Goal: Task Accomplishment & Management: Complete application form

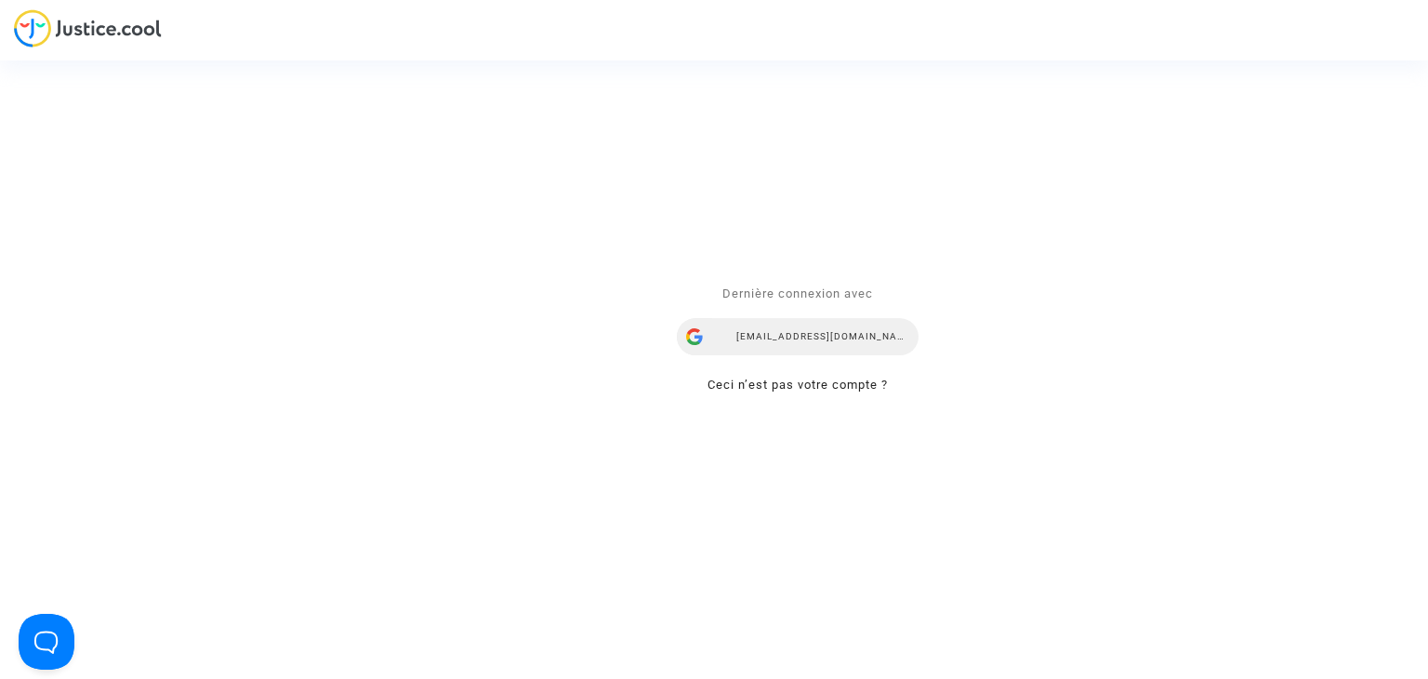
click at [792, 317] on div "Dernière connexion avec mdetastes.avocat@gmail.com Ceci n’est pas votre compte ?" at bounding box center [798, 339] width 242 height 113
click at [802, 339] on div "[EMAIL_ADDRESS][DOMAIN_NAME]" at bounding box center [798, 337] width 242 height 37
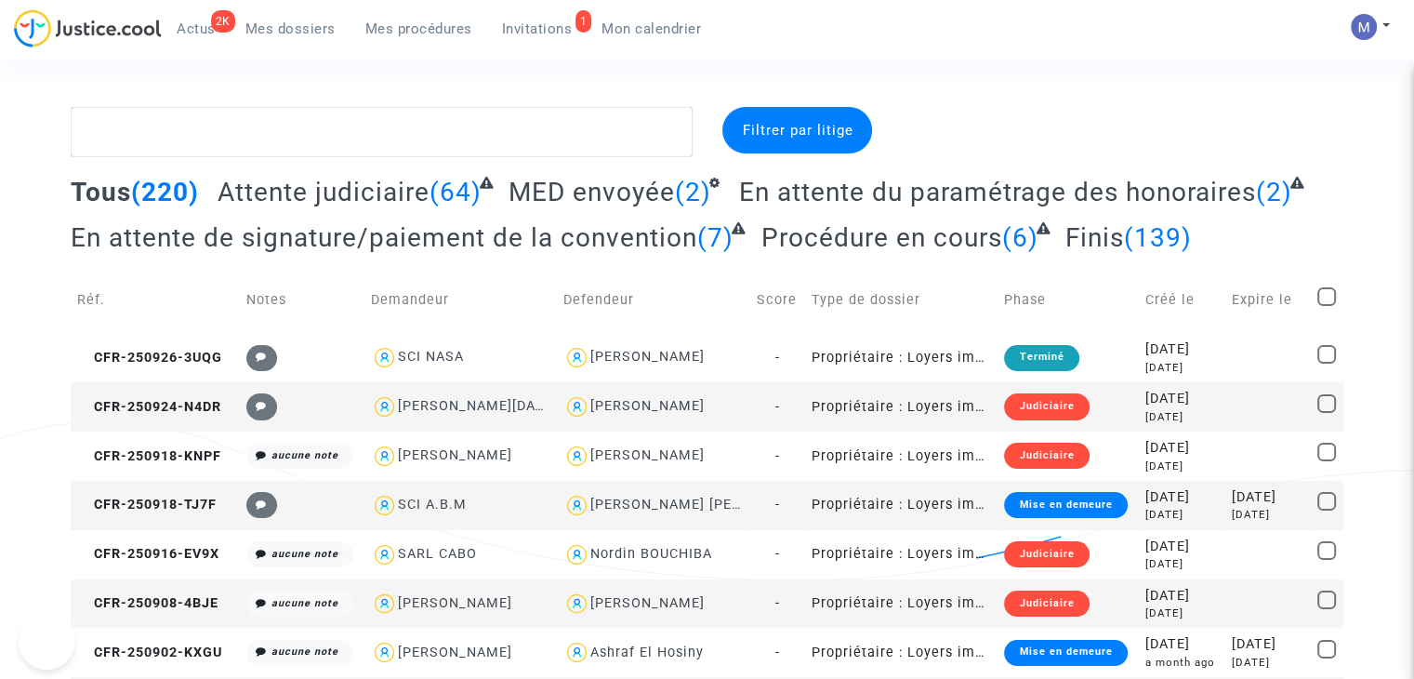
drag, startPoint x: 536, startPoint y: 31, endPoint x: 497, endPoint y: 44, distance: 41.2
click at [536, 31] on span "Invitations" at bounding box center [537, 28] width 71 height 17
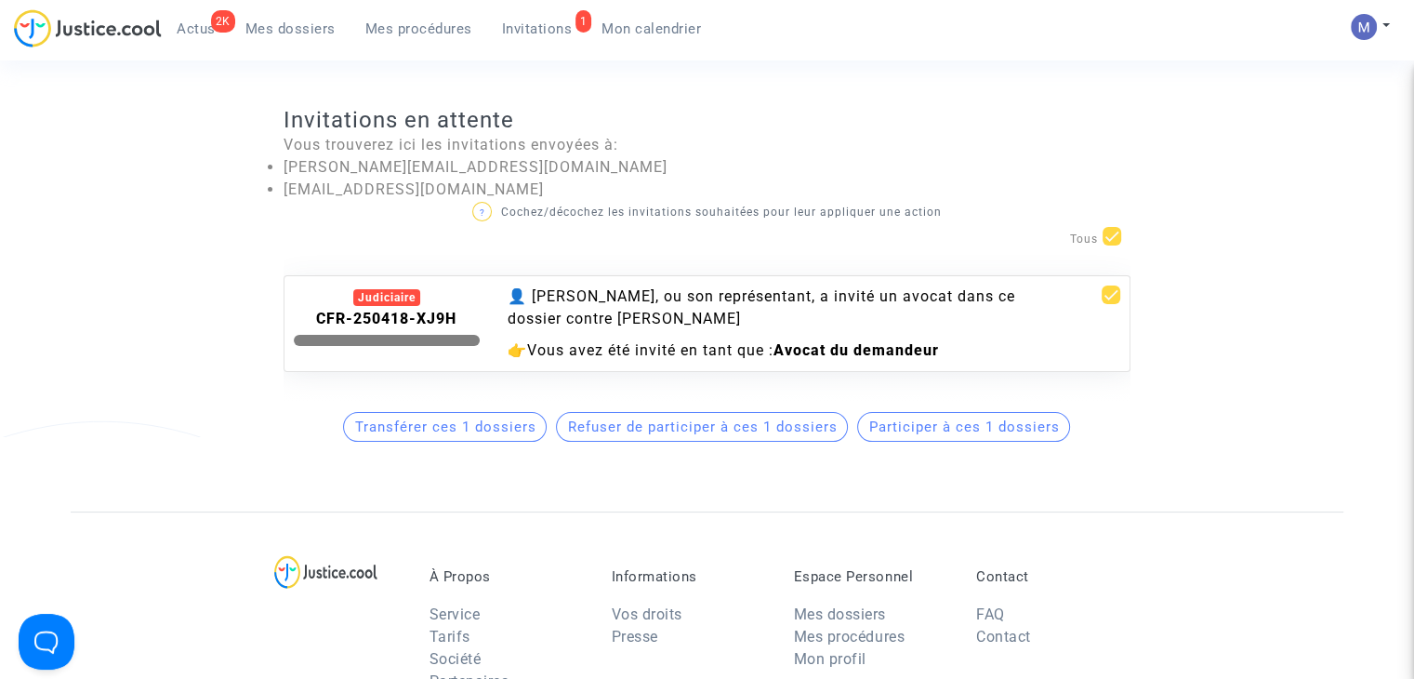
click at [941, 442] on button "Participer à ces 1 dossiers" at bounding box center [963, 427] width 213 height 30
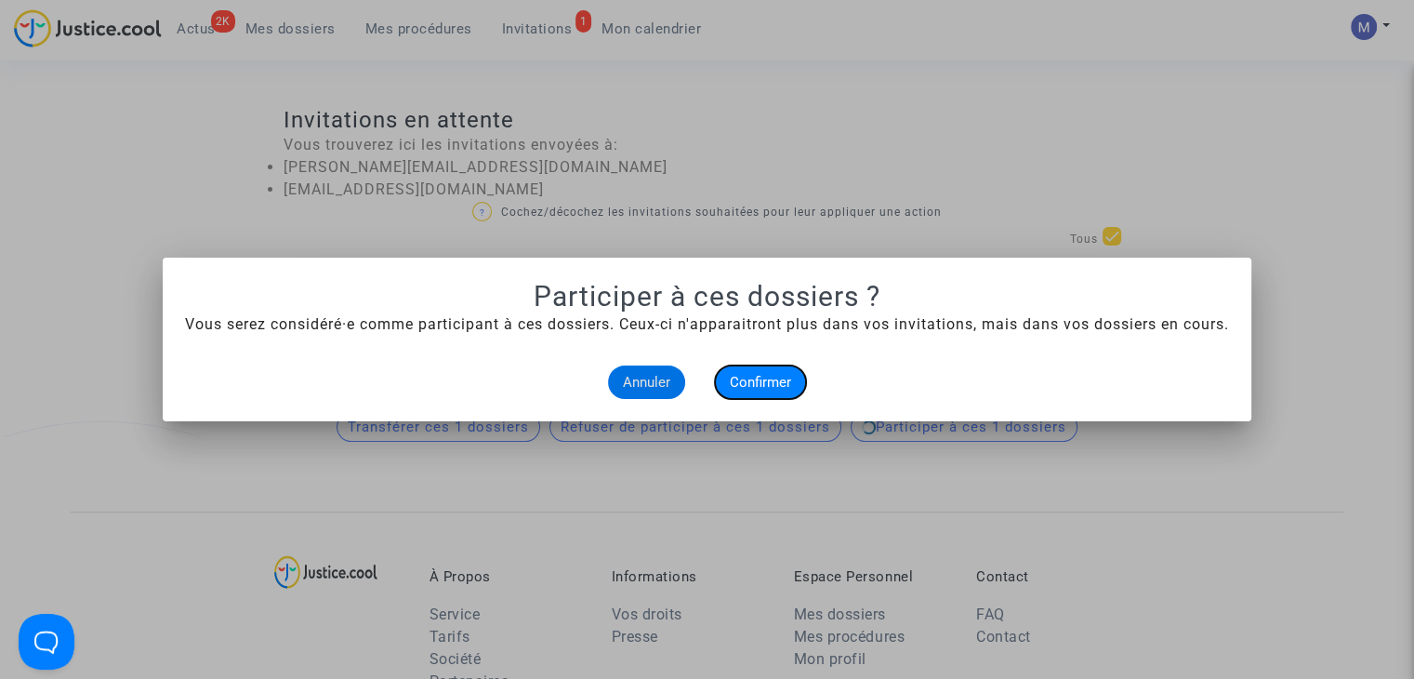
click at [763, 374] on span "Confirmer" at bounding box center [760, 382] width 61 height 17
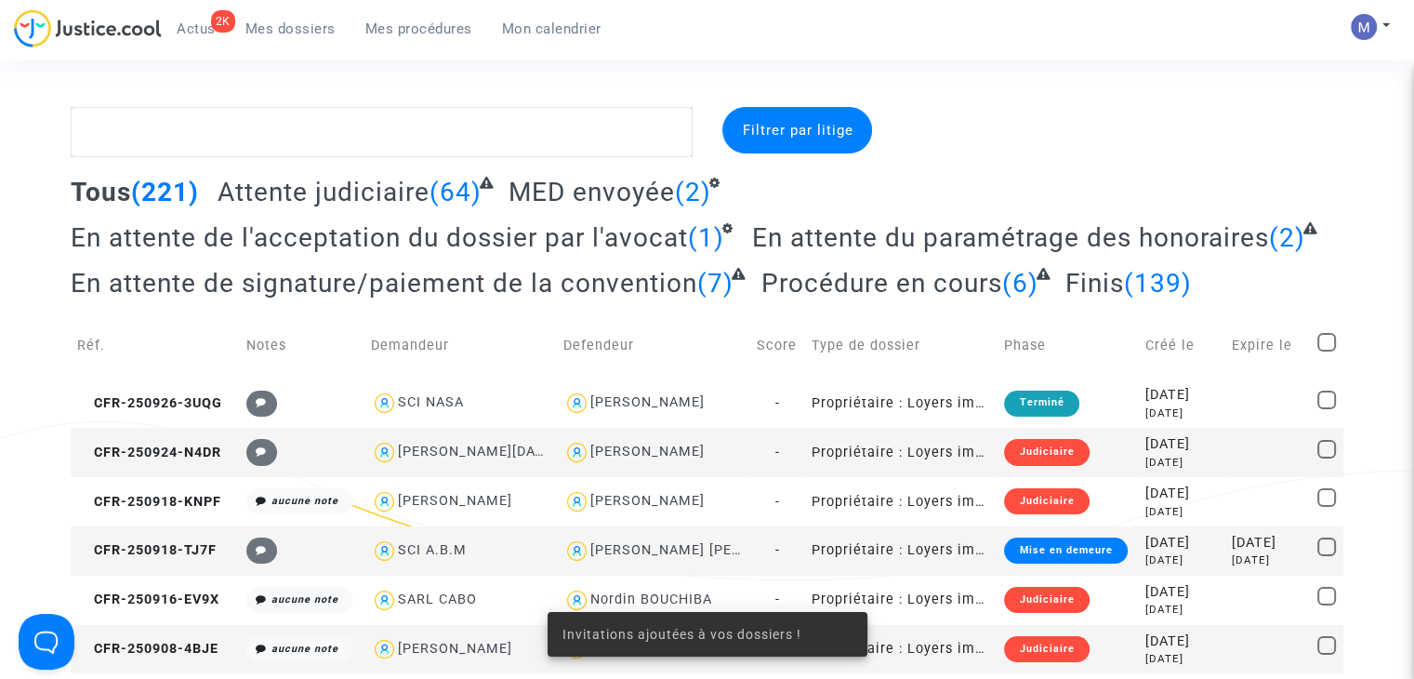
click at [437, 230] on span "En attente de l'acceptation du dossier par l'avocat" at bounding box center [379, 237] width 617 height 31
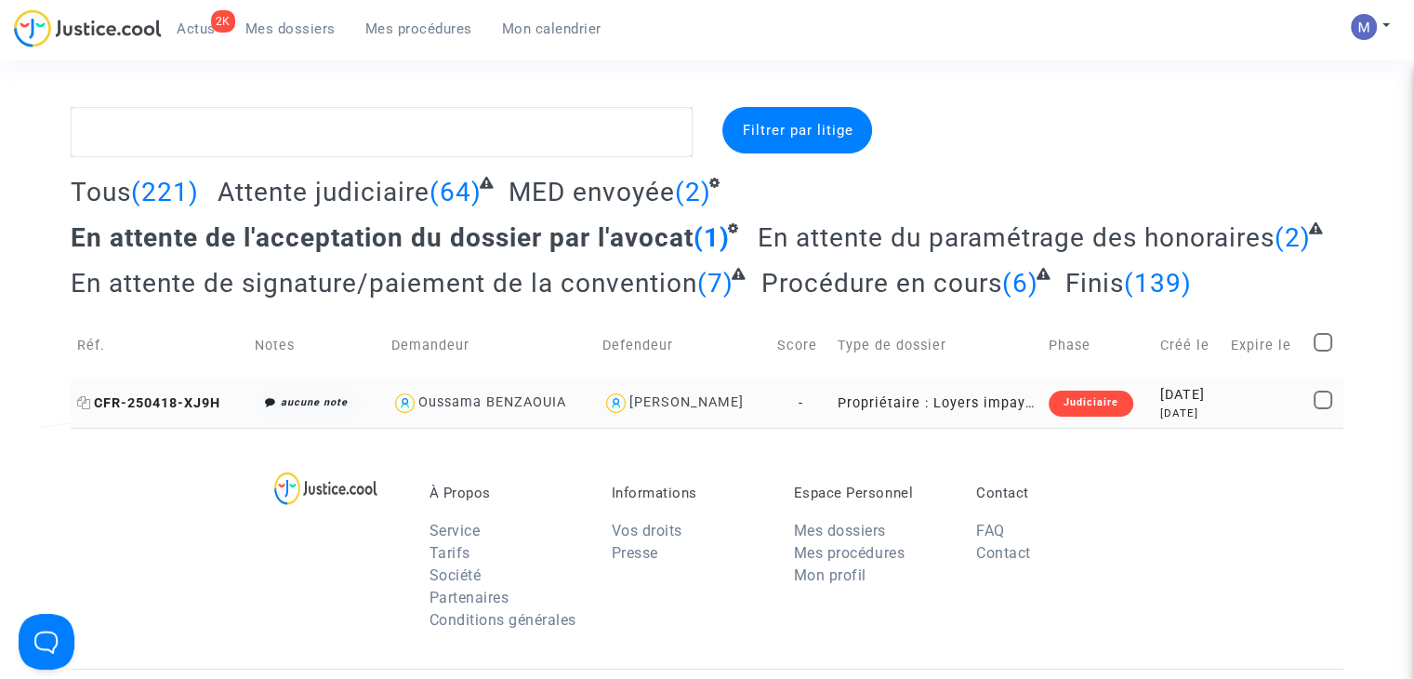
click at [192, 406] on span "CFR-250418-XJ9H" at bounding box center [148, 403] width 143 height 16
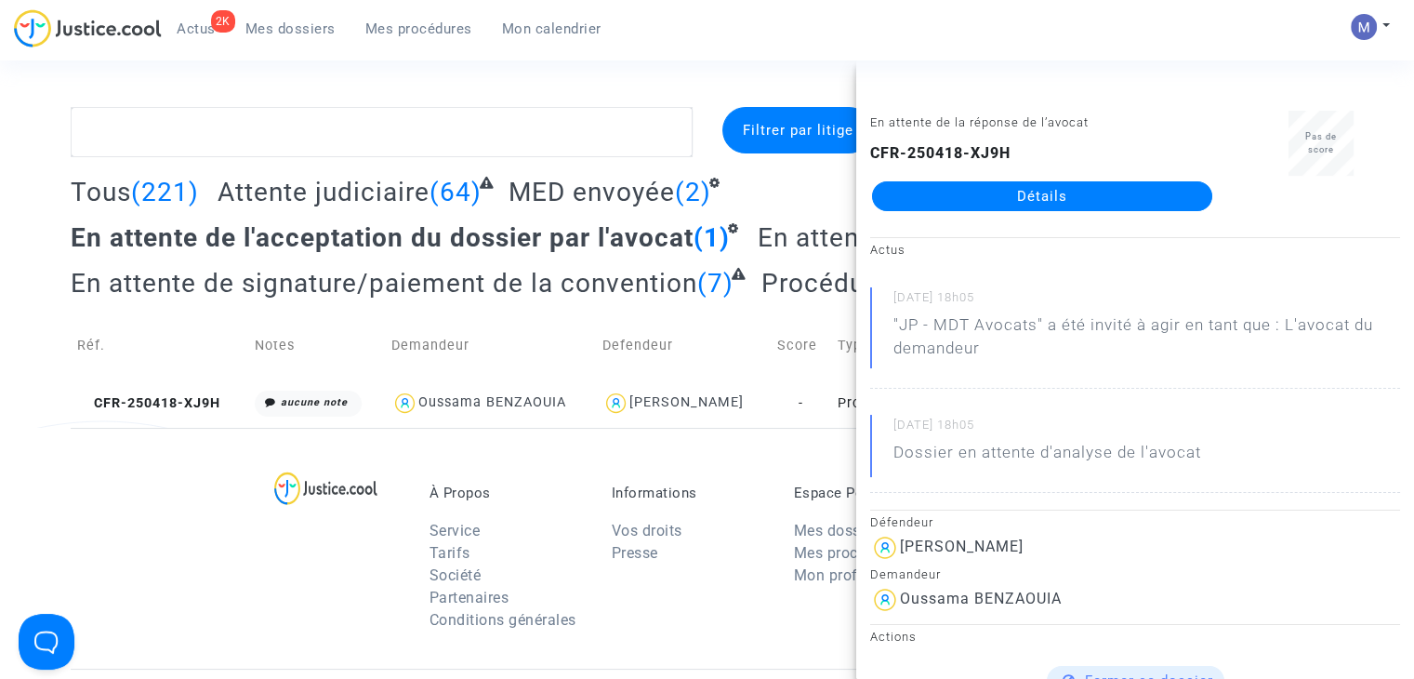
click at [1003, 191] on link "Détails" at bounding box center [1042, 196] width 340 height 30
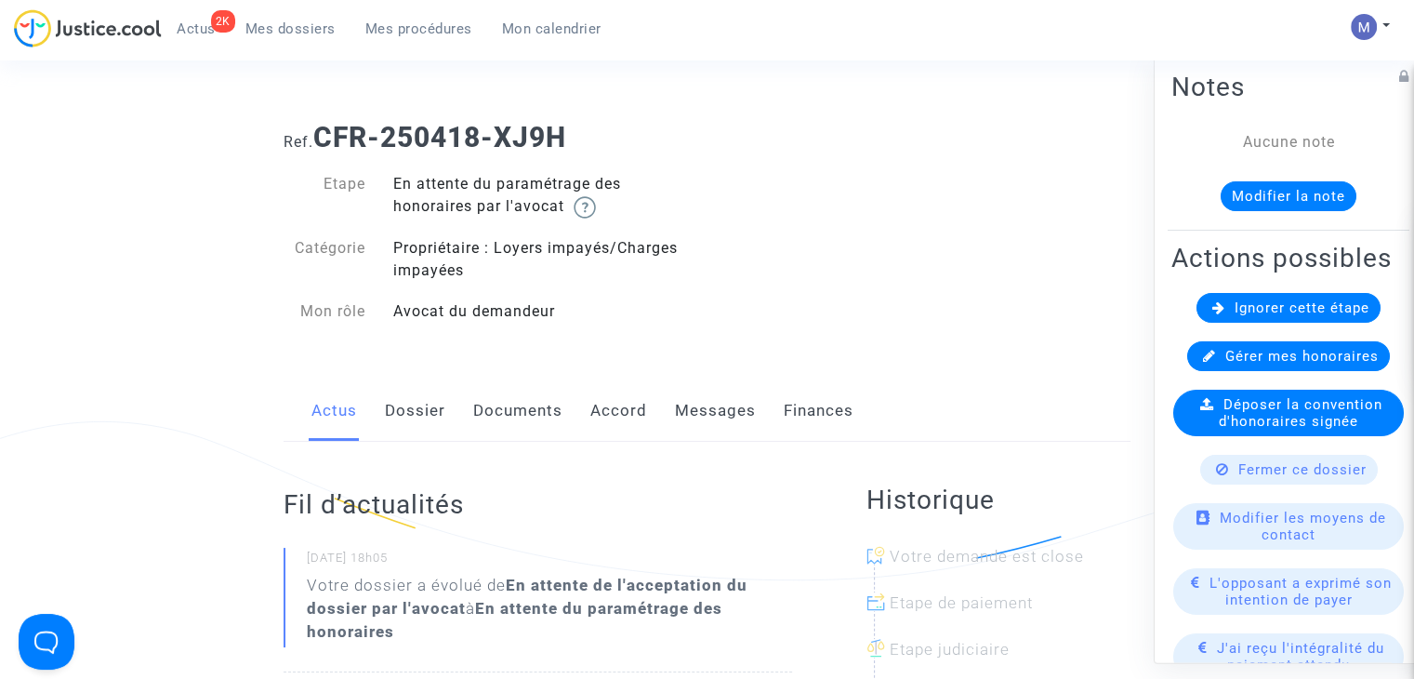
click at [405, 411] on link "Dossier" at bounding box center [415, 410] width 60 height 61
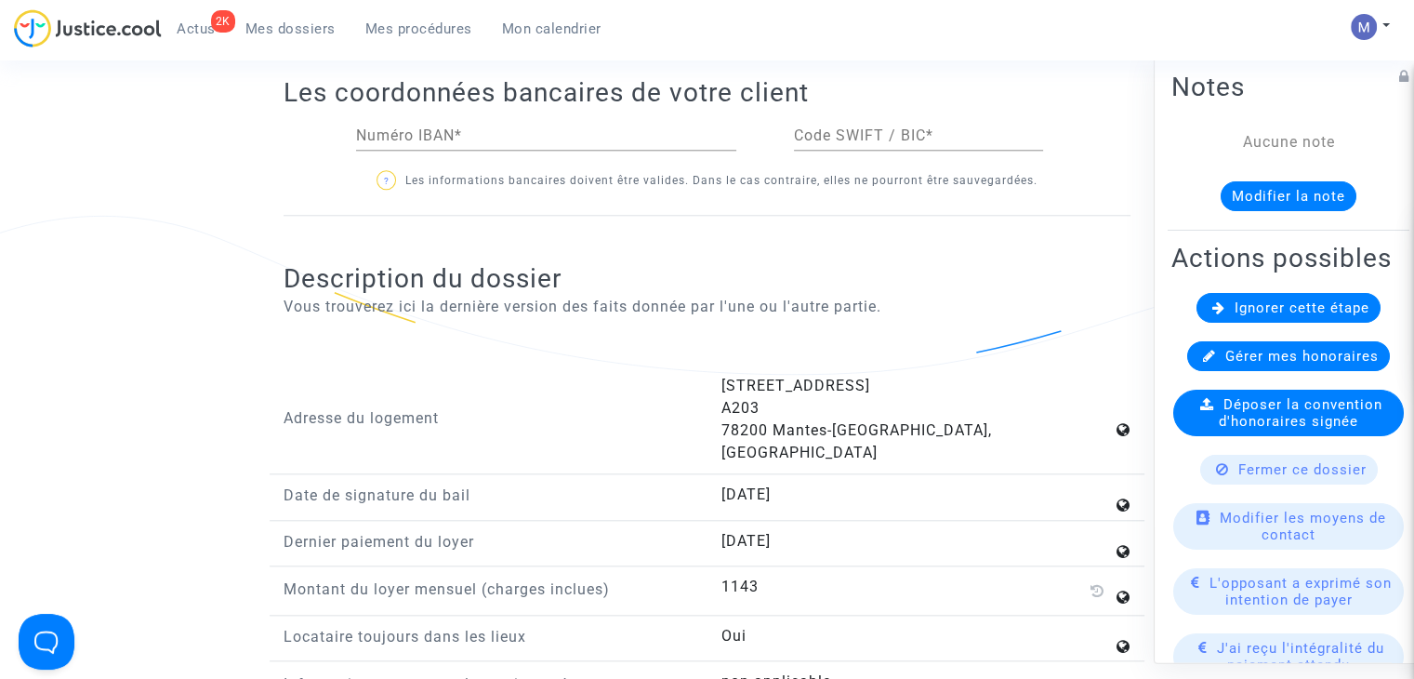
scroll to position [1767, 0]
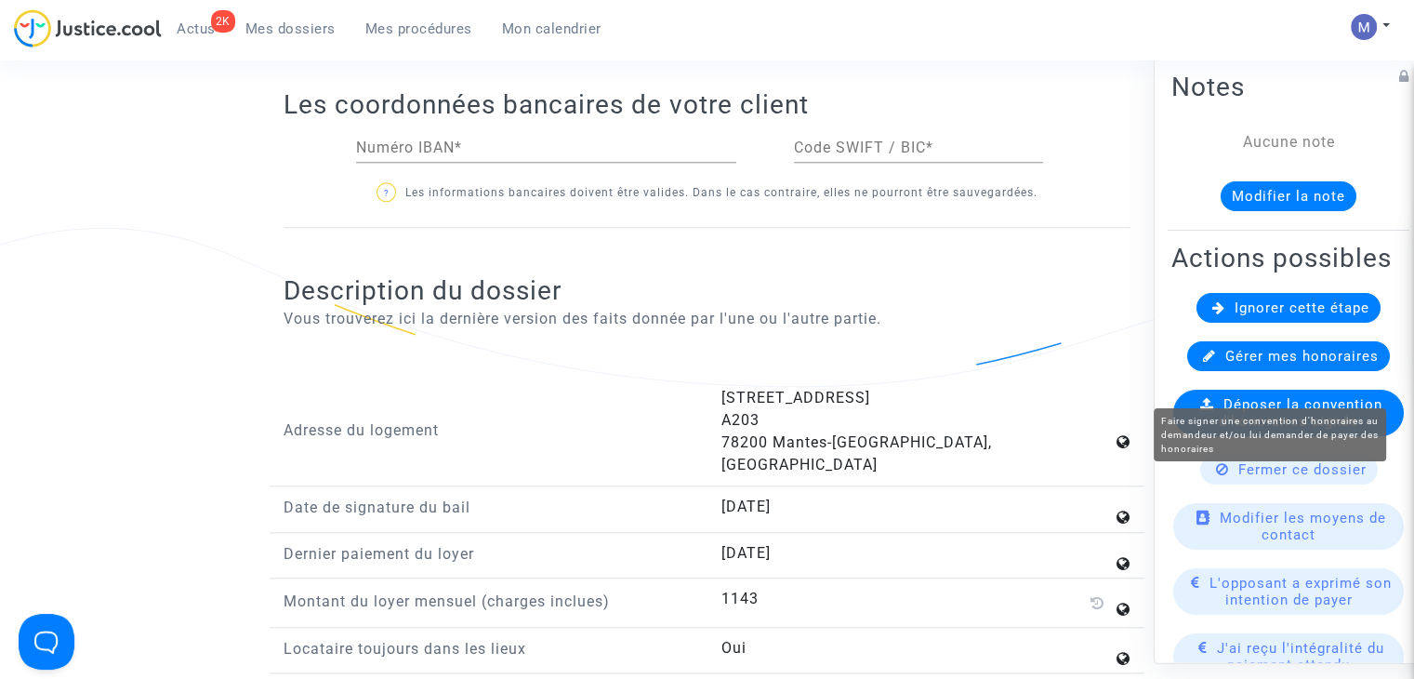
click at [1254, 364] on span "Gérer mes honoraires" at bounding box center [1302, 356] width 153 height 17
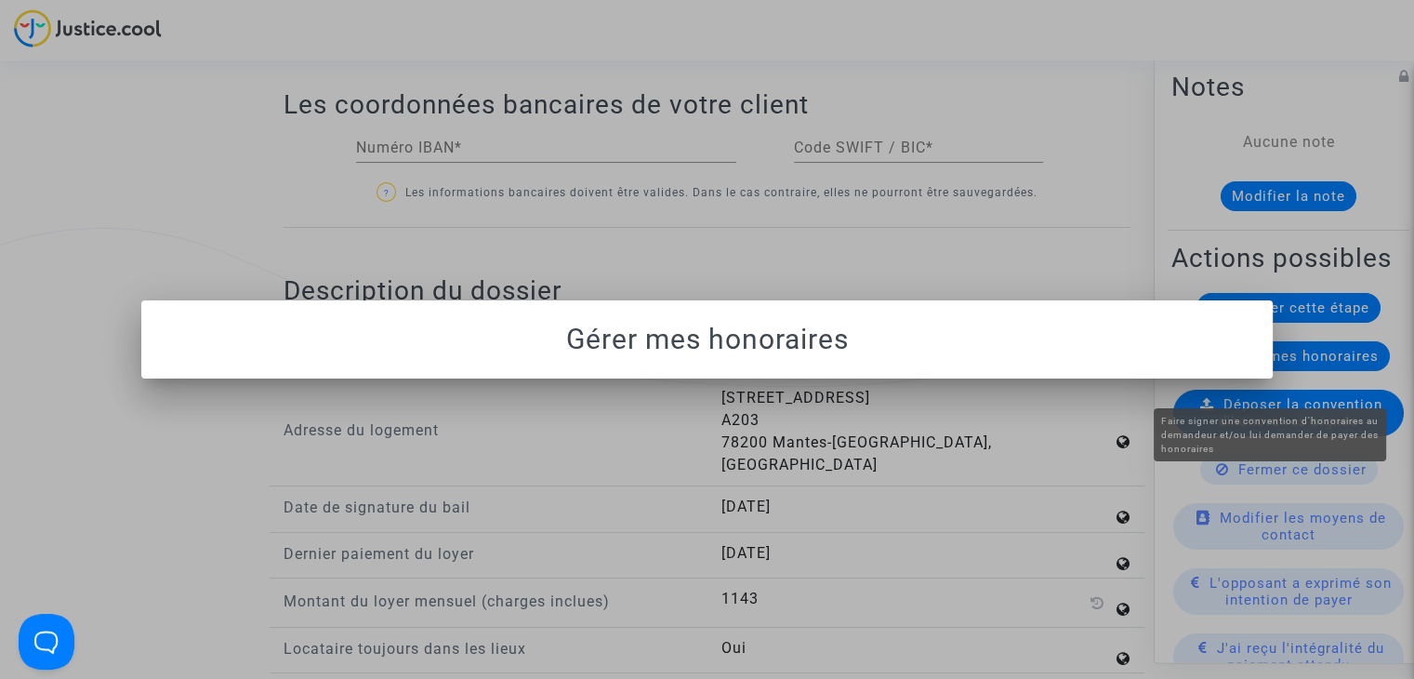
scroll to position [0, 0]
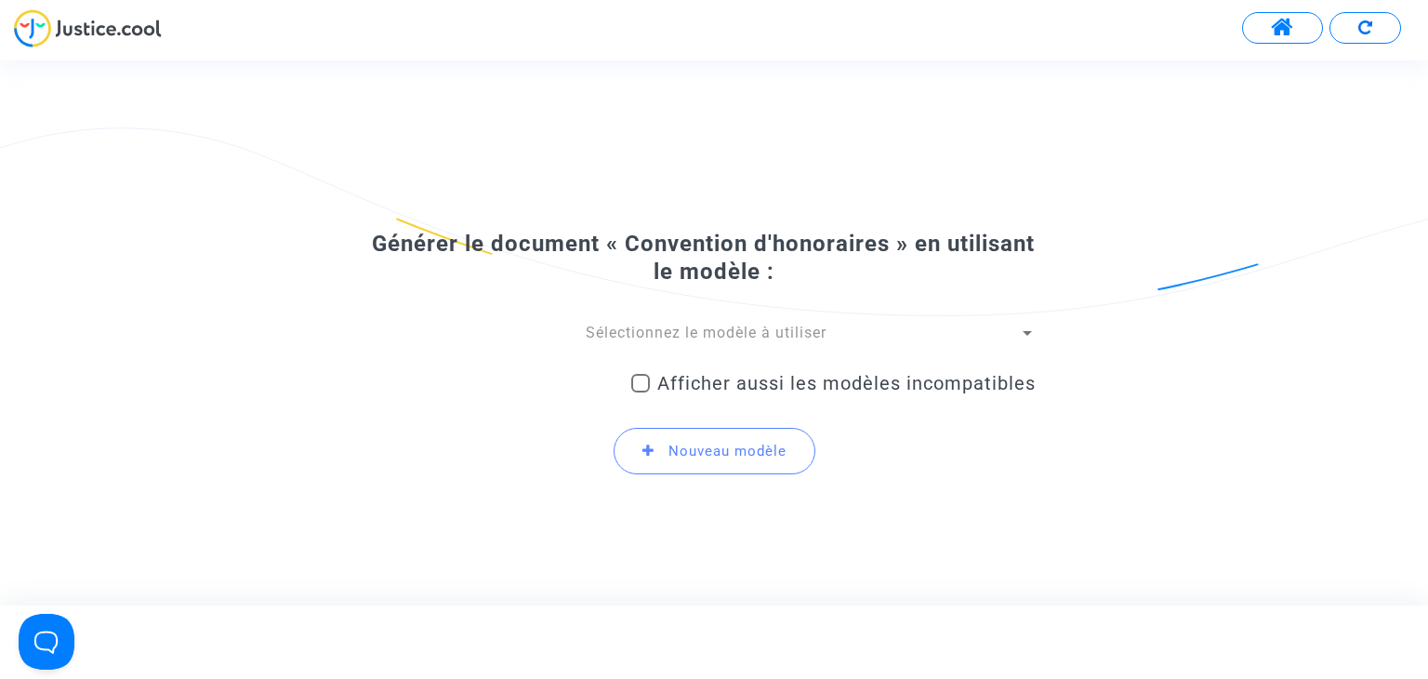
click at [736, 331] on span "Sélectionnez le modèle à utiliser" at bounding box center [706, 333] width 241 height 18
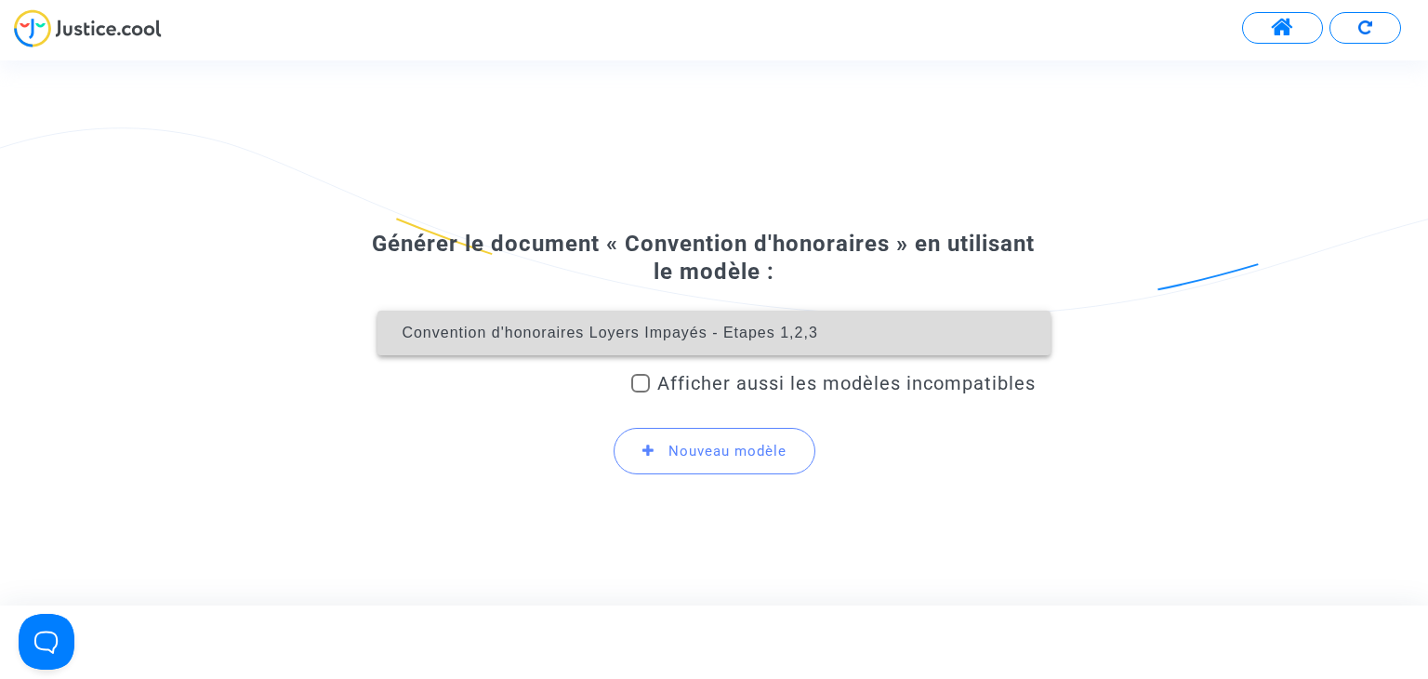
click at [747, 340] on span "Convention d'honoraires Loyers Impayés - Etapes 1,2,3" at bounding box center [610, 333] width 416 height 16
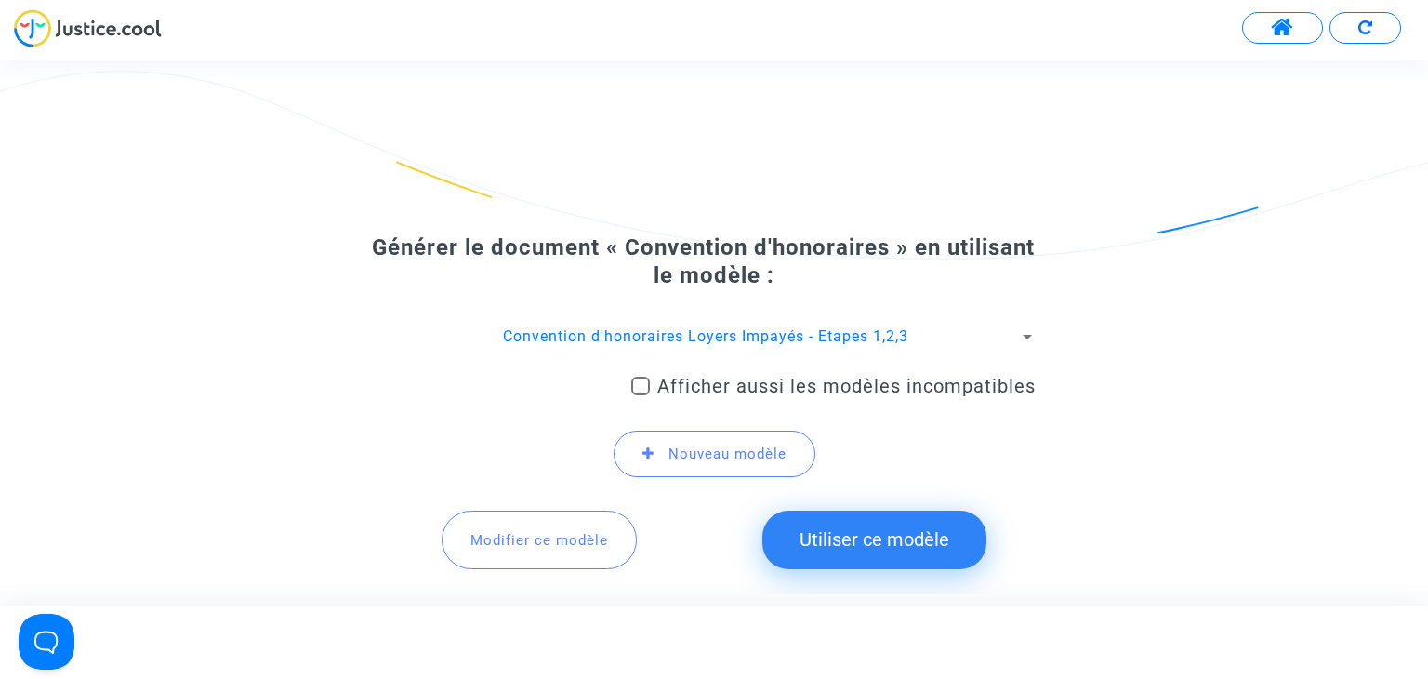
click at [891, 556] on button "Utiliser ce modèle" at bounding box center [874, 539] width 224 height 58
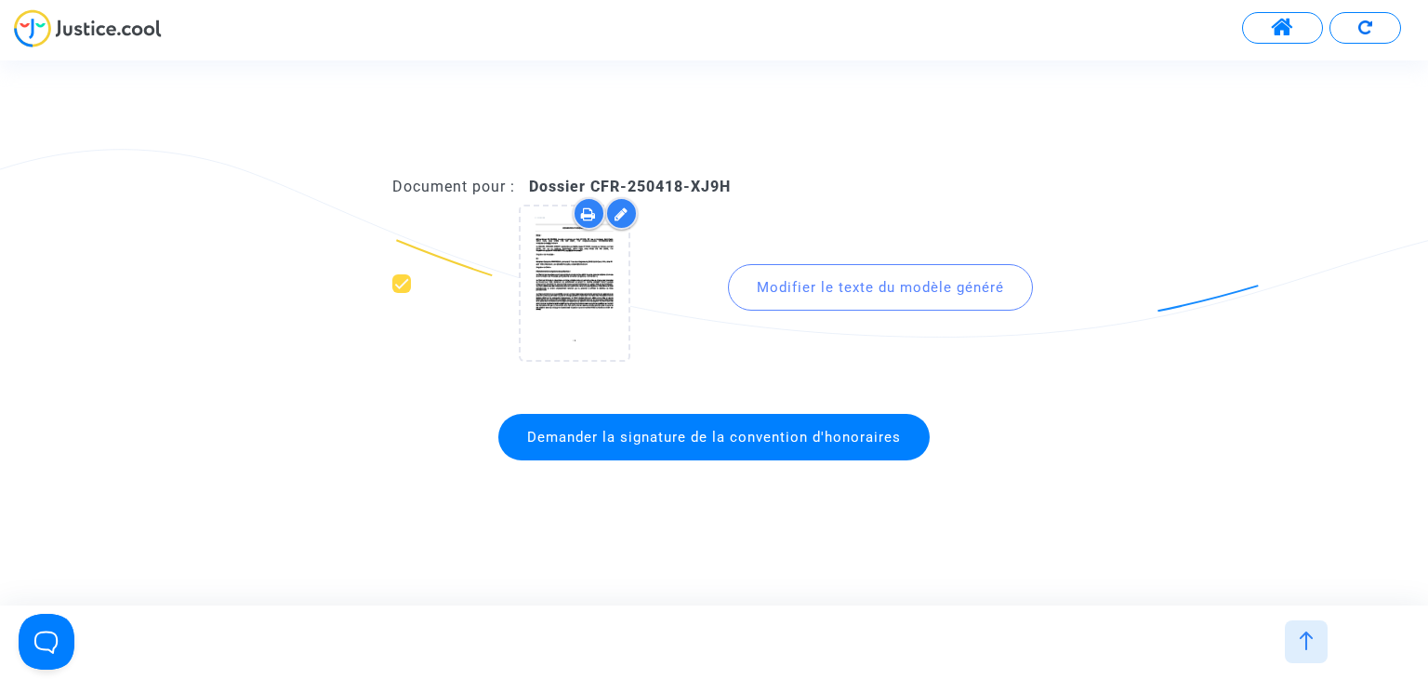
click at [814, 440] on span "Demander la signature de la convention d'honoraires" at bounding box center [714, 437] width 374 height 17
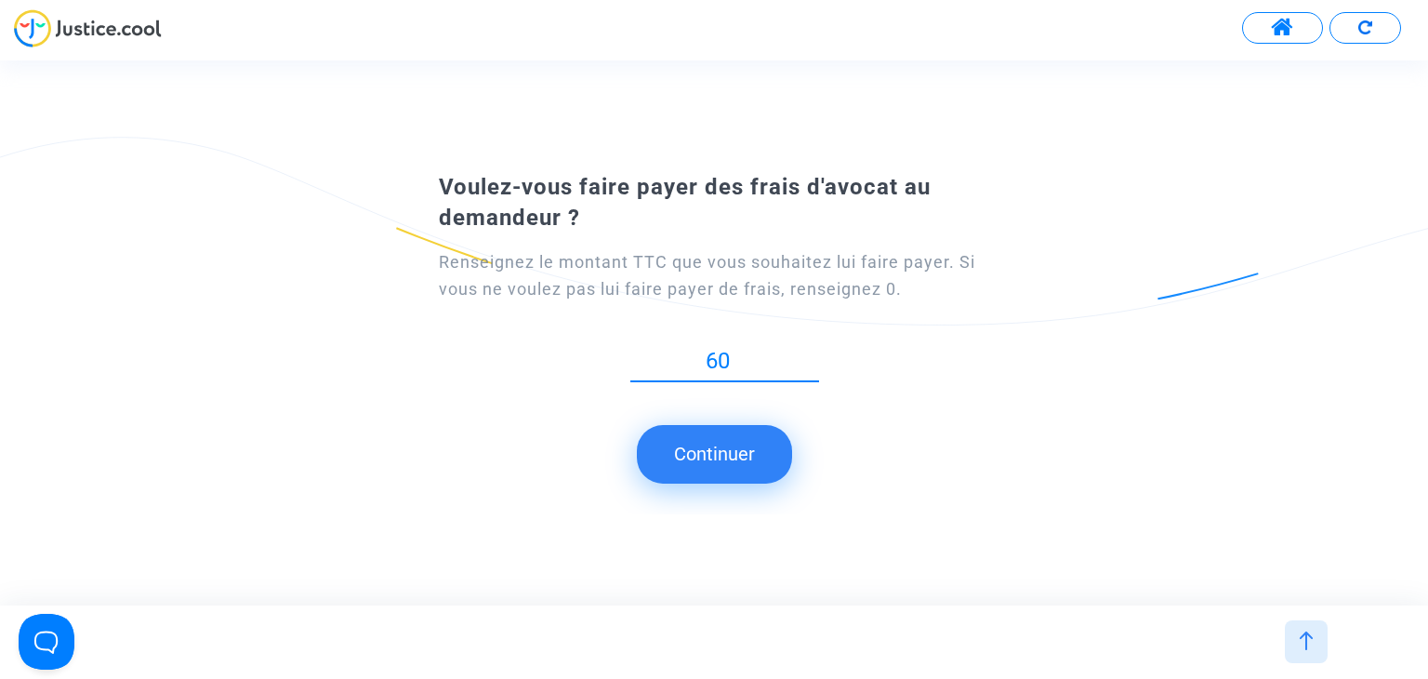
type input "60"
click at [701, 441] on button "Continuer" at bounding box center [714, 454] width 155 height 58
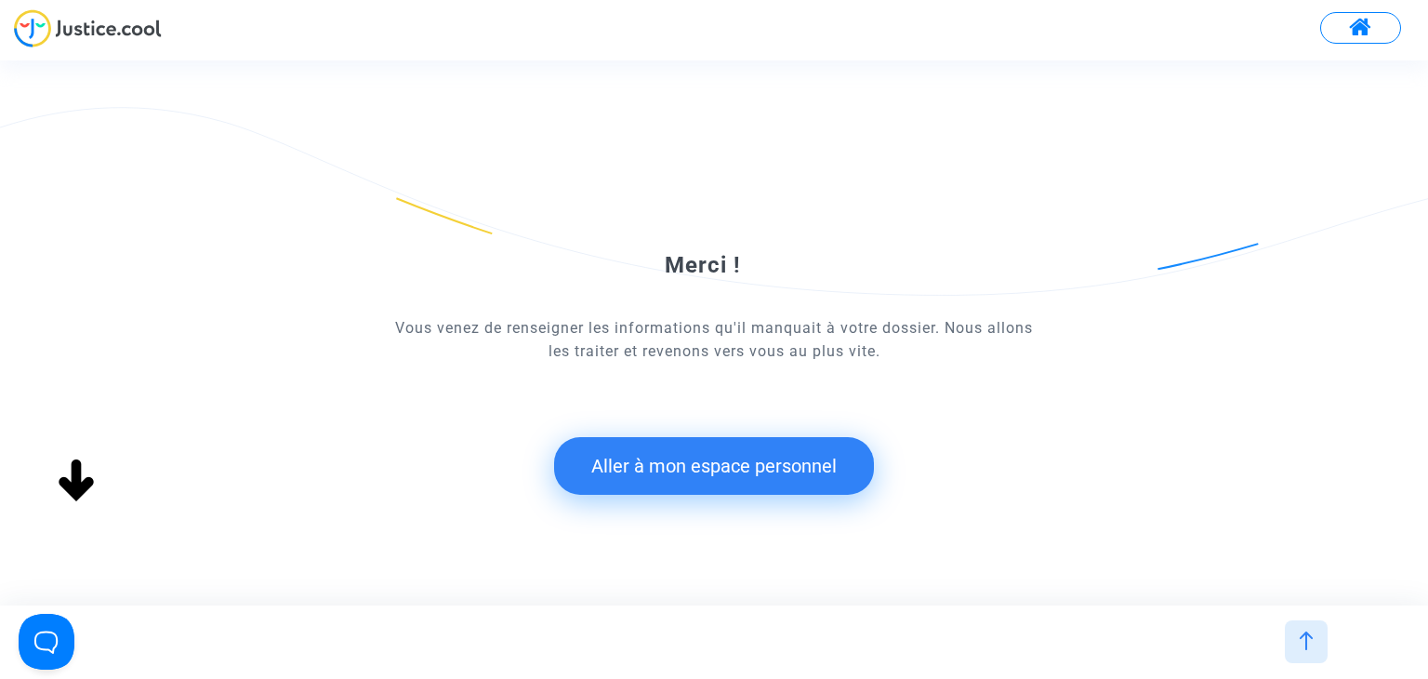
click at [688, 467] on button "Aller à mon espace personnel" at bounding box center [714, 466] width 320 height 58
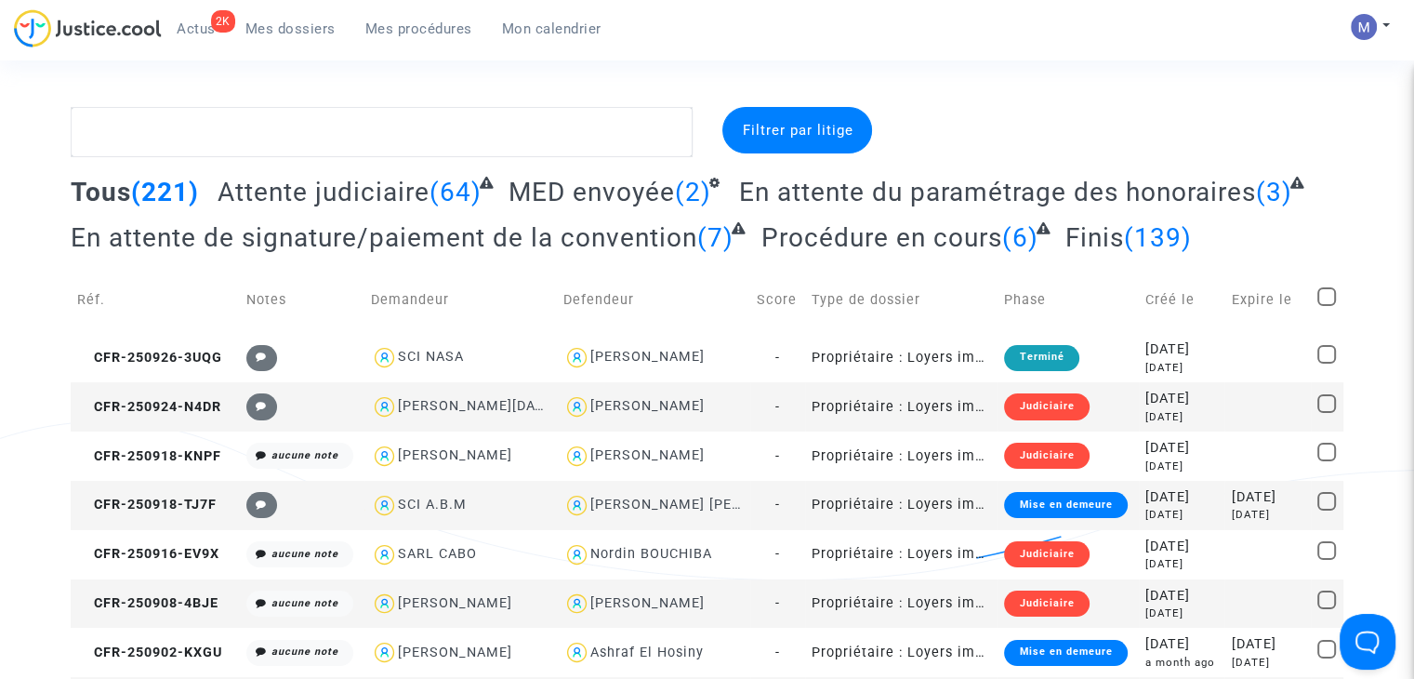
click at [309, 191] on span "Attente judiciaire" at bounding box center [324, 192] width 212 height 31
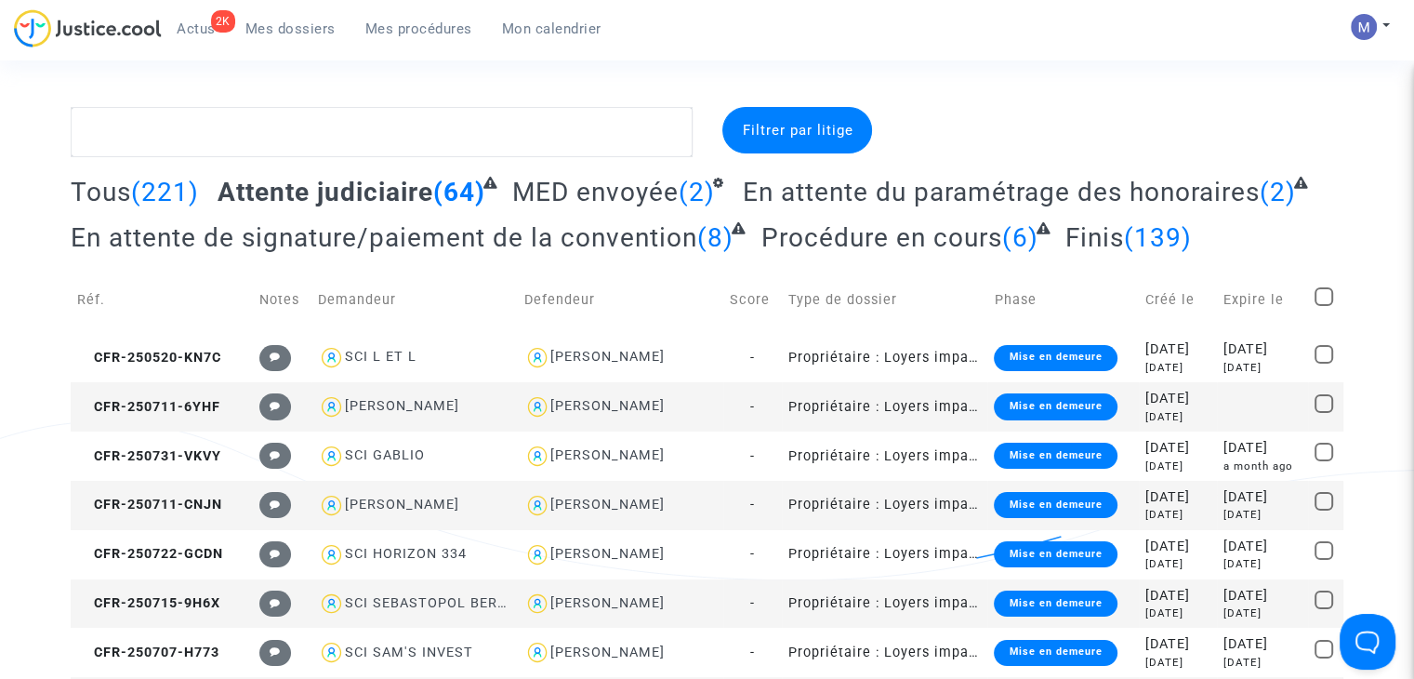
click at [894, 191] on span "En attente du paramétrage des honoraires" at bounding box center [1001, 192] width 517 height 31
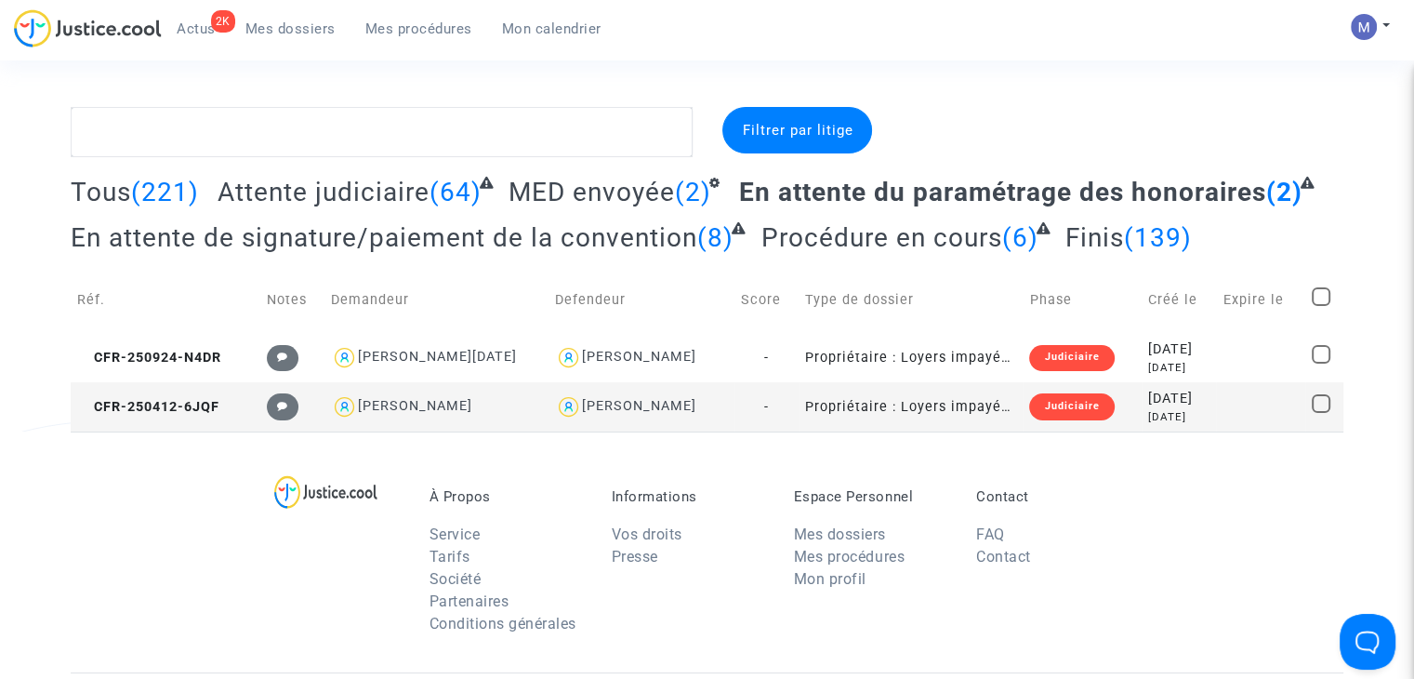
click at [298, 192] on span "Attente judiciaire" at bounding box center [324, 192] width 212 height 31
